Goal: Check status

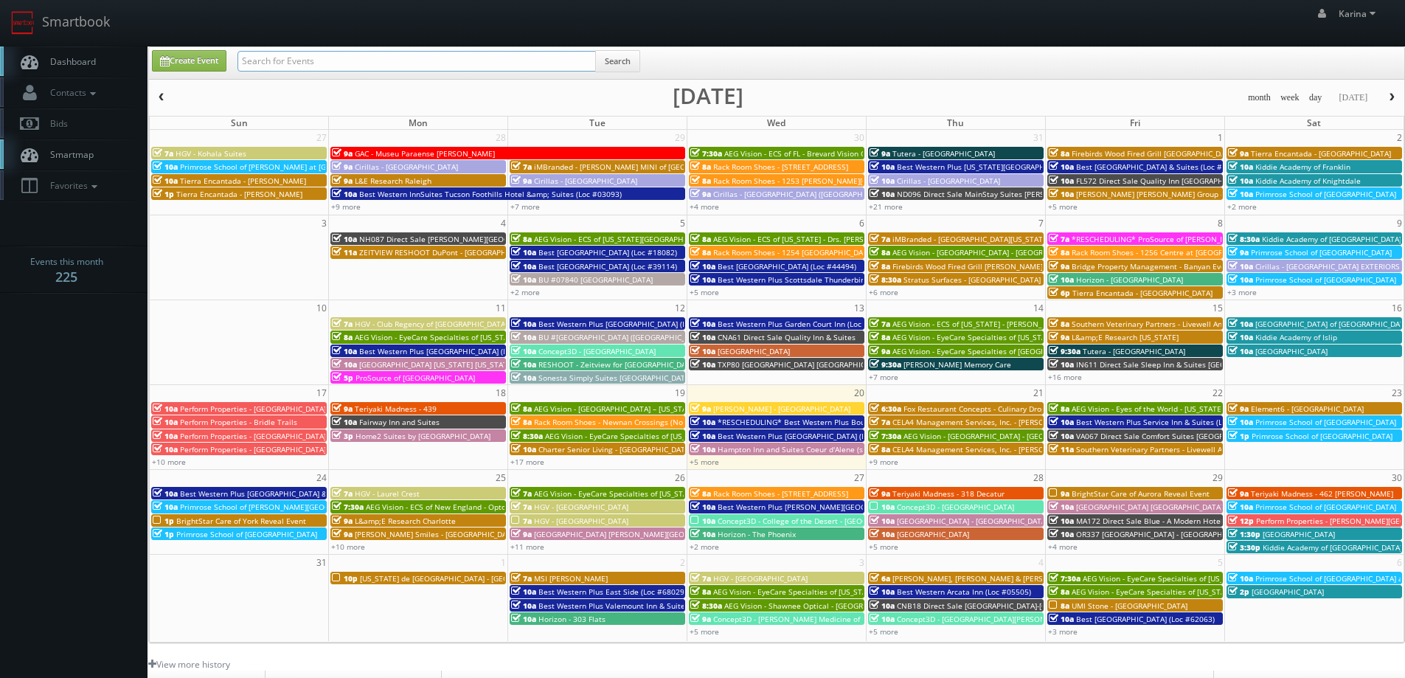
click at [403, 70] on input "text" at bounding box center [416, 61] width 358 height 21
type input "red roof inn"
click at [631, 60] on button "Search" at bounding box center [617, 61] width 45 height 22
click at [308, 58] on input "red roof inn" at bounding box center [416, 61] width 358 height 21
click at [614, 66] on button "Search" at bounding box center [617, 61] width 45 height 22
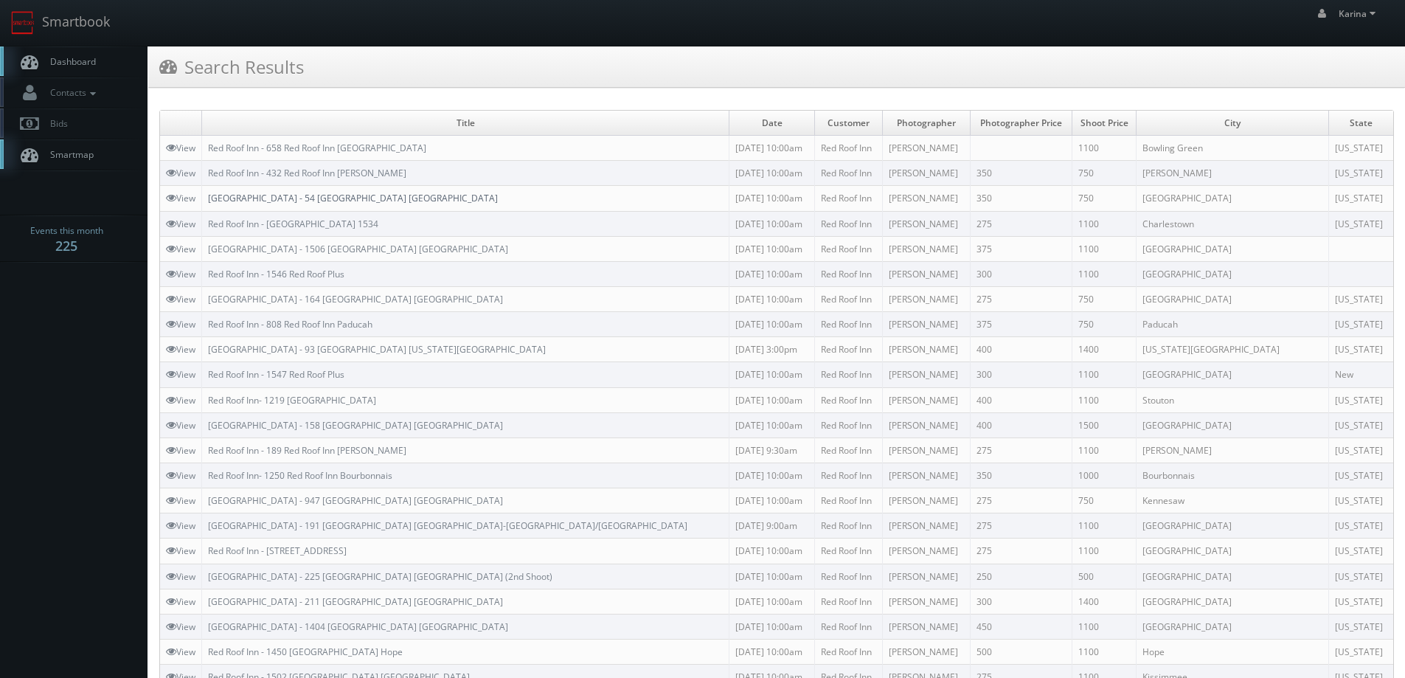
click at [308, 196] on link "[GEOGRAPHIC_DATA] - 54 [GEOGRAPHIC_DATA] [GEOGRAPHIC_DATA]" at bounding box center [353, 198] width 290 height 13
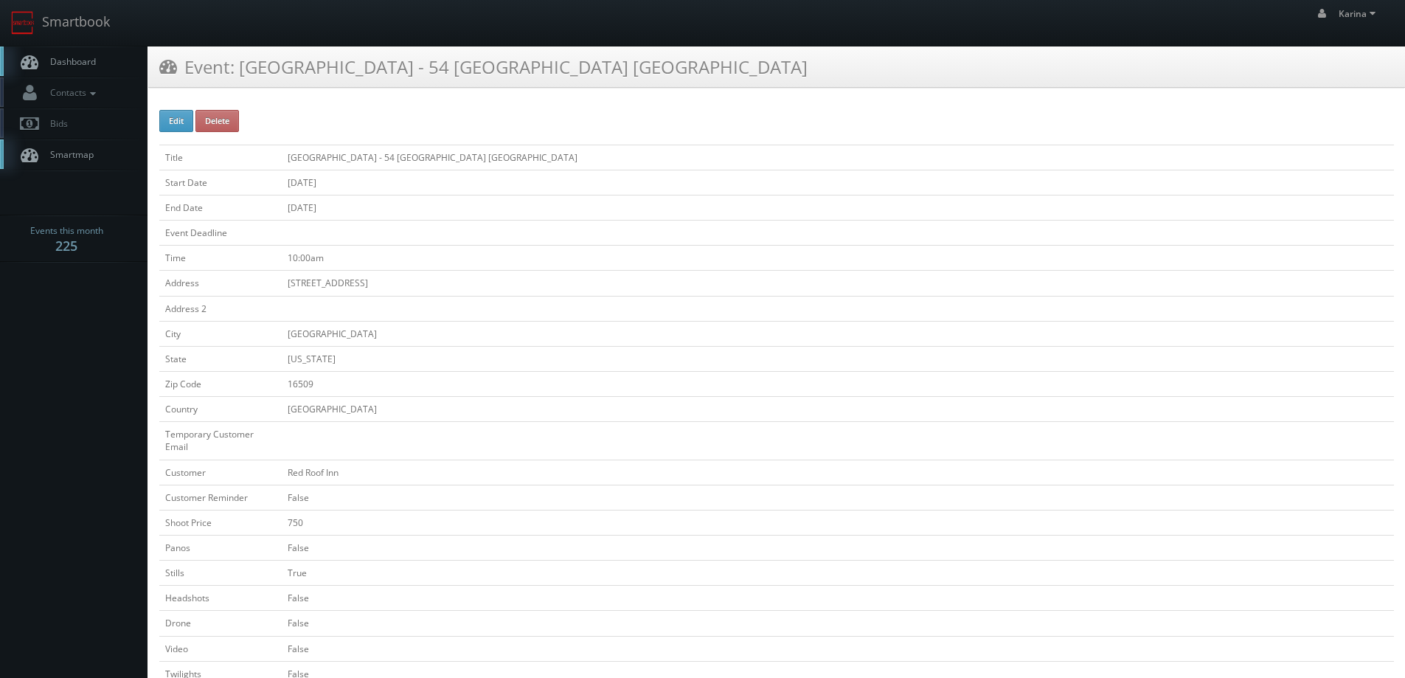
scroll to position [369, 0]
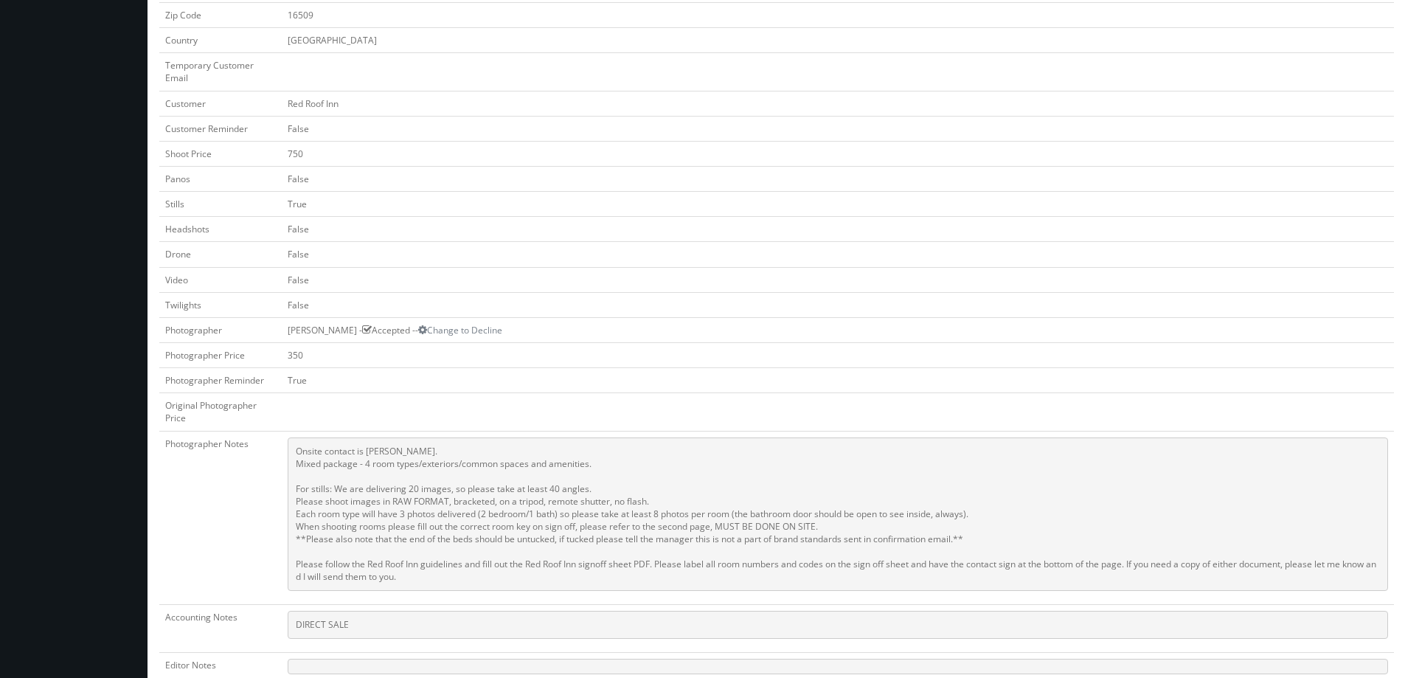
click at [95, 222] on body "Smartbook Toggle Side Navigation Toggle Top Navigation Karina Karina Profile Lo…" at bounding box center [702, 329] width 1405 height 1396
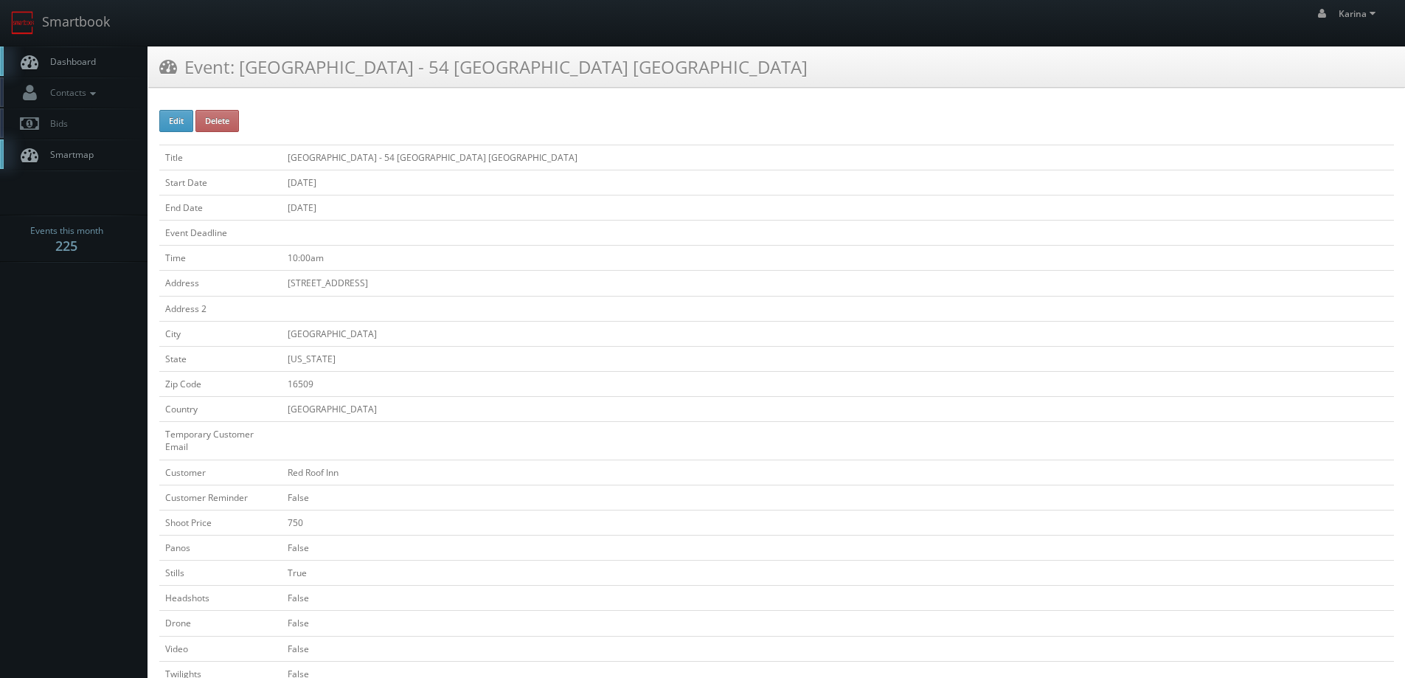
click at [83, 55] on link "Dashboard" at bounding box center [74, 61] width 148 height 30
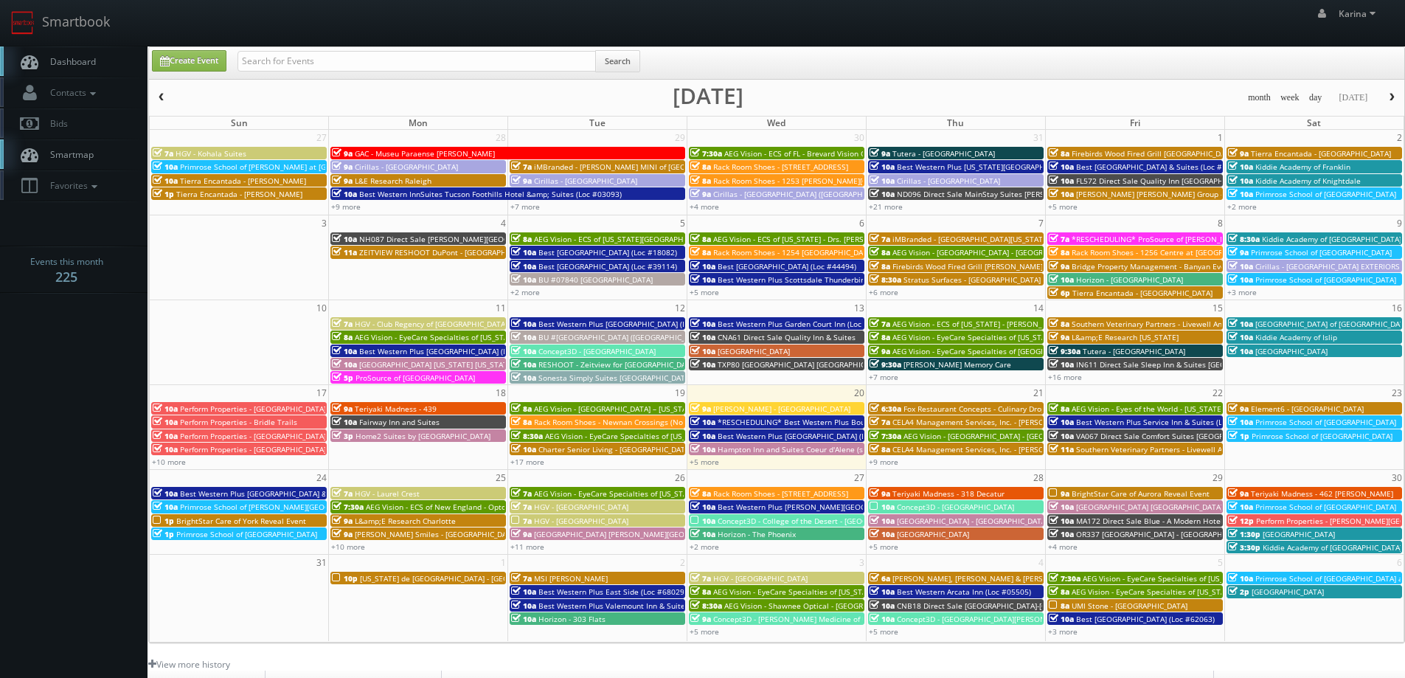
click at [704, 467] on div "+5 more" at bounding box center [776, 461] width 178 height 13
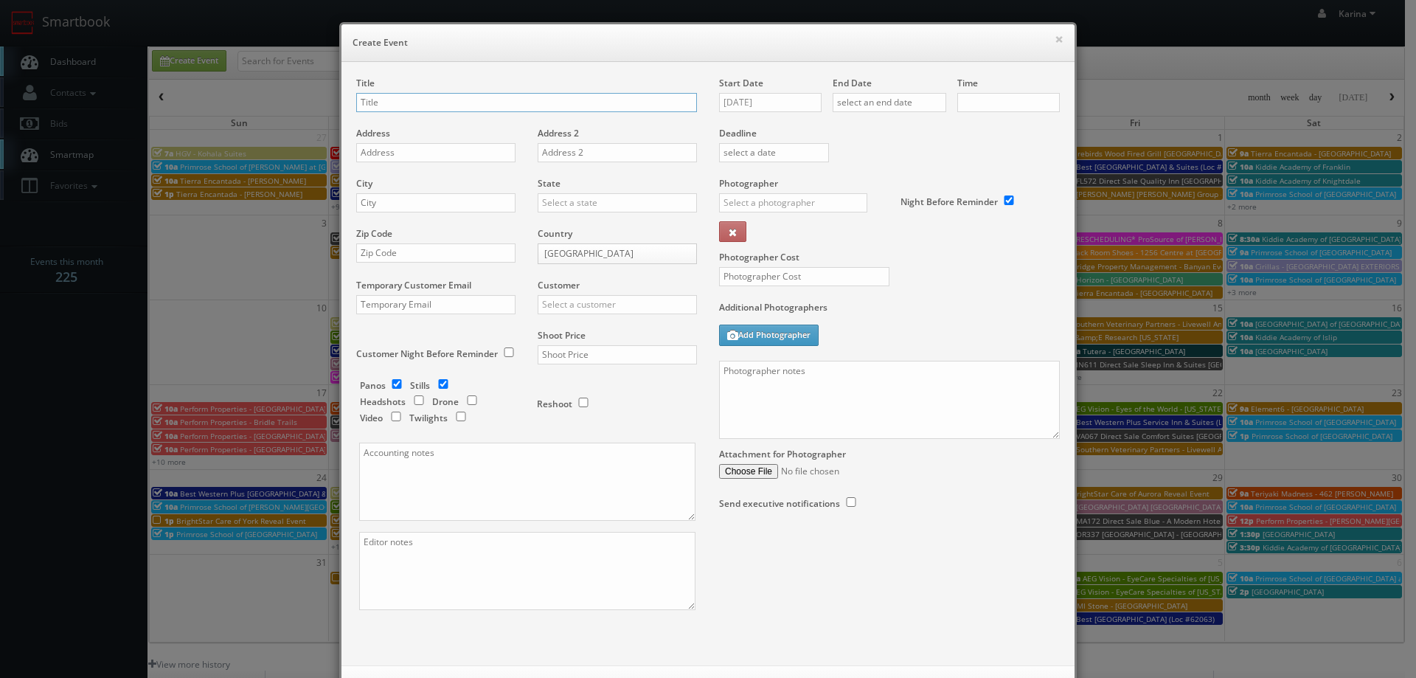
checkbox input "true"
type input "10:00am"
checkbox input "true"
click at [1055, 42] on button "×" at bounding box center [1059, 39] width 9 height 10
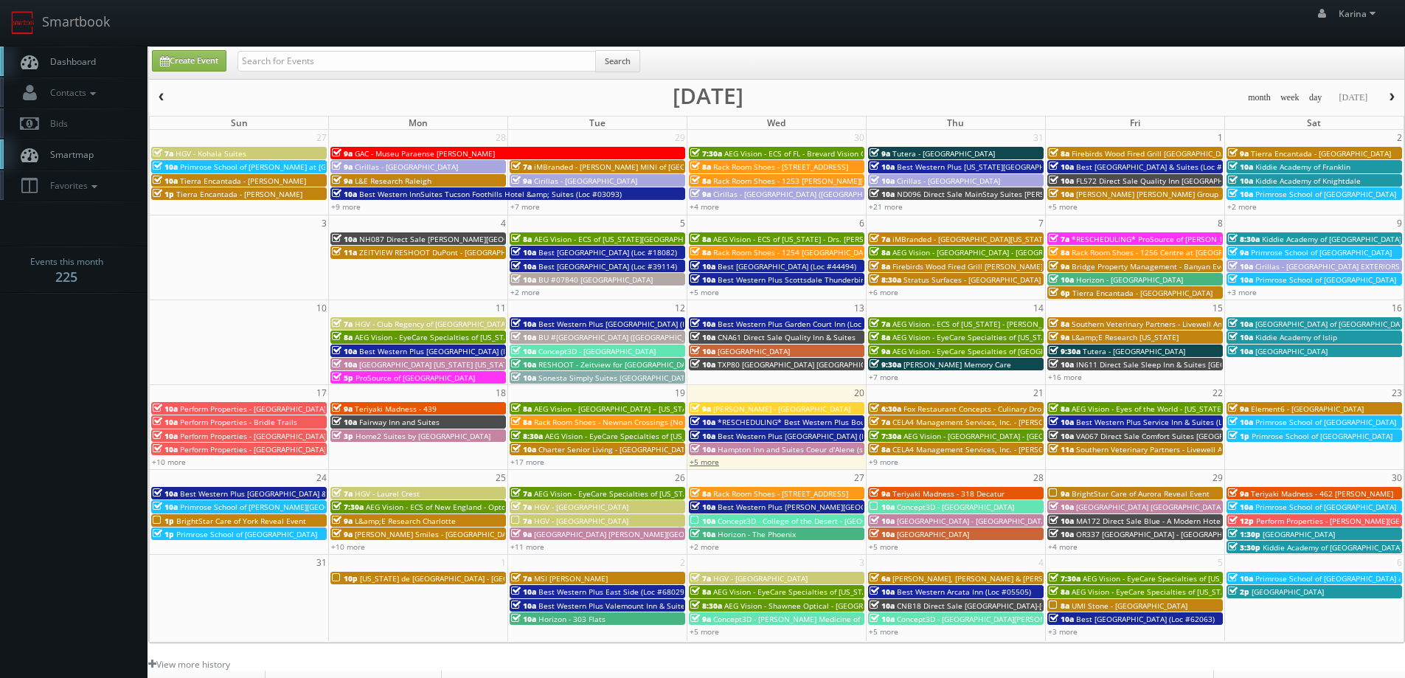
click at [702, 462] on link "+5 more" at bounding box center [705, 462] width 30 height 10
click at [55, 54] on link "Dashboard" at bounding box center [74, 61] width 148 height 30
click at [86, 64] on span "Dashboard" at bounding box center [69, 61] width 53 height 13
